Goal: Task Accomplishment & Management: Use online tool/utility

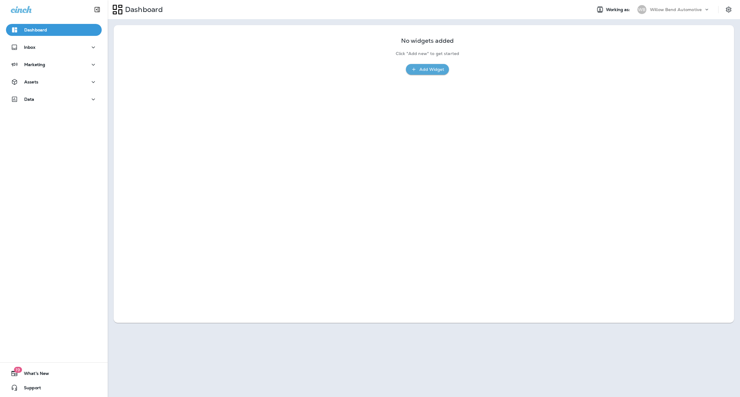
click at [676, 9] on p "Willow Bend Automotive" at bounding box center [676, 9] width 52 height 5
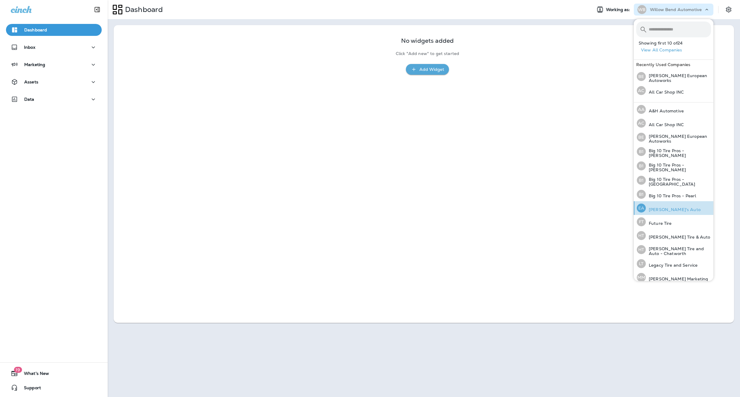
click at [670, 210] on p "[PERSON_NAME]'s Auto" at bounding box center [673, 209] width 55 height 5
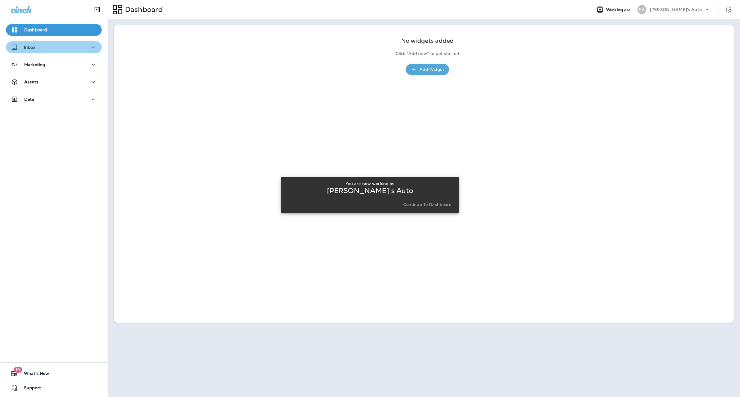
click at [94, 45] on icon "button" at bounding box center [93, 47] width 7 height 7
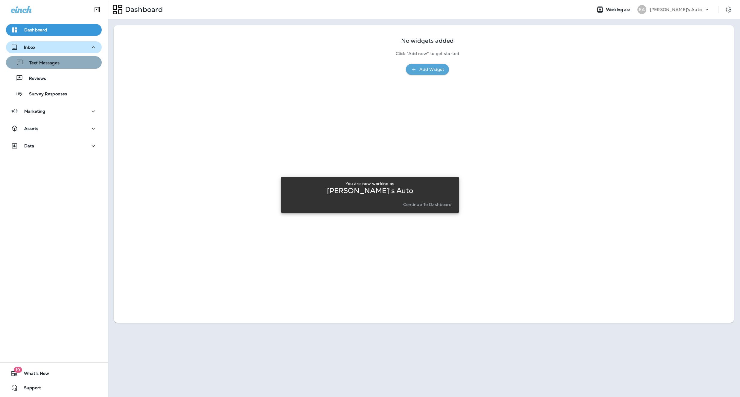
click at [83, 61] on div "Text Messages" at bounding box center [53, 62] width 91 height 9
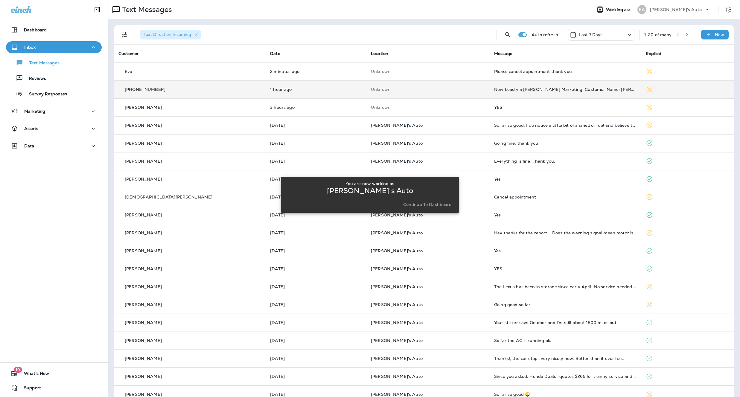
click at [188, 88] on div "[PHONE_NUMBER]" at bounding box center [190, 90] width 142 height 6
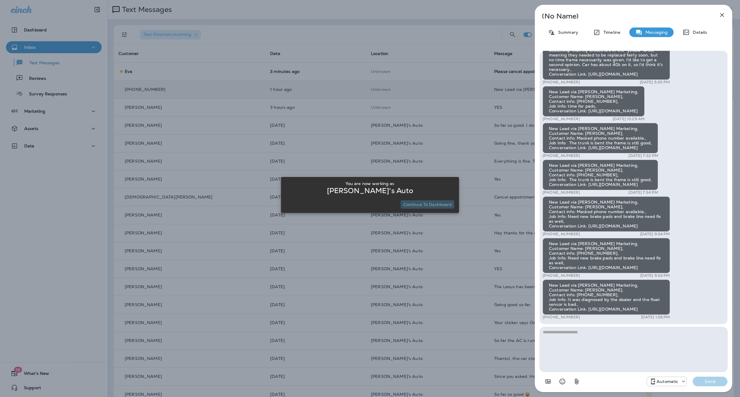
click at [437, 201] on button "Continue to Dashboard" at bounding box center [428, 205] width 54 height 8
